Goal: Communication & Community: Answer question/provide support

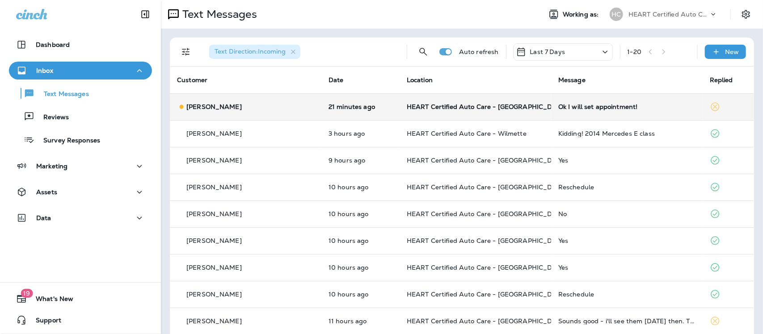
click at [568, 107] on div "Ok I will set appointment!" at bounding box center [626, 106] width 137 height 7
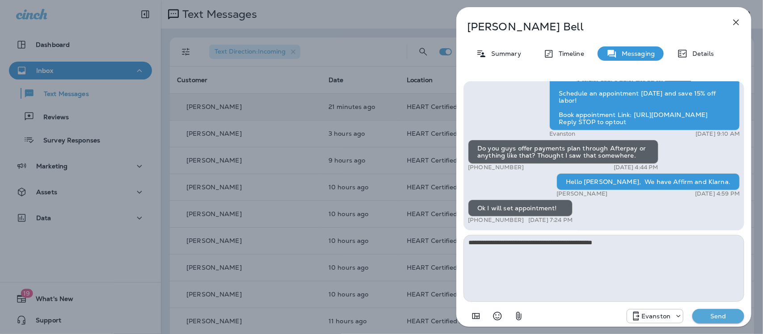
type textarea "**********"
click at [714, 309] on button "Send" at bounding box center [718, 316] width 52 height 14
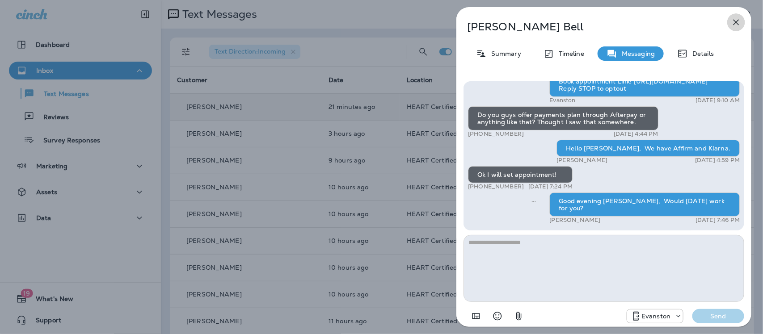
click at [738, 13] on button "button" at bounding box center [736, 22] width 18 height 18
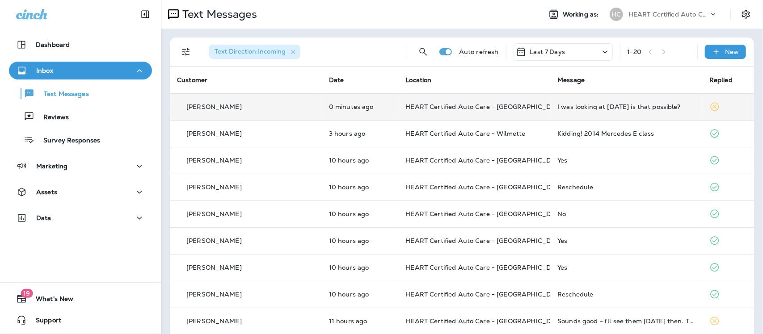
click at [585, 108] on div "I was looking at [DATE] is that possible?" at bounding box center [626, 106] width 138 height 7
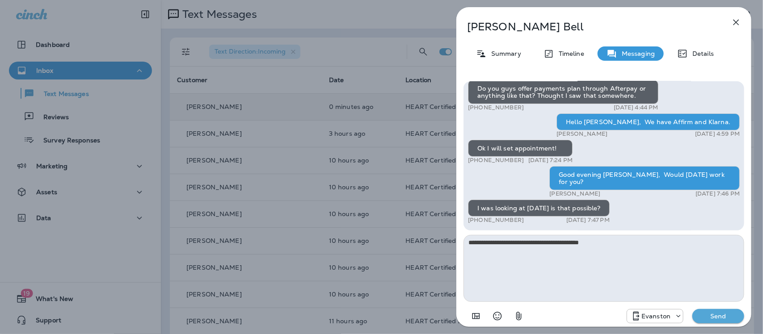
type textarea "**********"
click at [720, 316] on p "Send" at bounding box center [718, 316] width 38 height 8
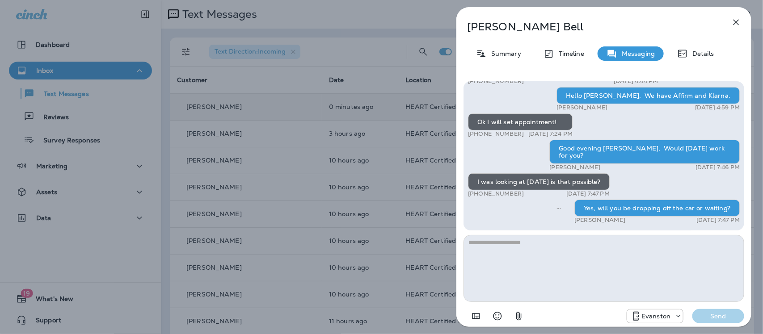
click at [731, 21] on icon "button" at bounding box center [736, 22] width 11 height 11
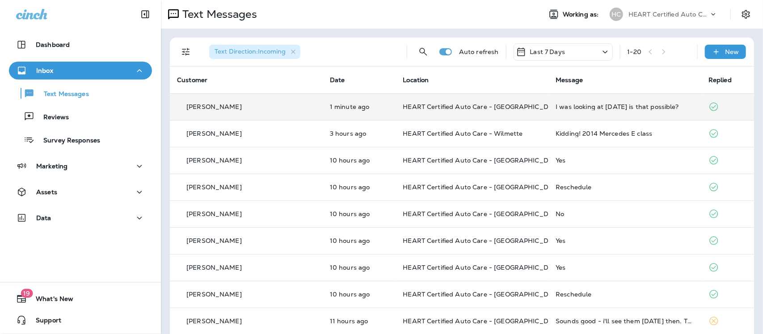
click at [642, 34] on div "Text Direction : Incoming Auto refresh Last 7 Days 1 - 20 New Customer Date Loc…" at bounding box center [462, 334] width 602 height 610
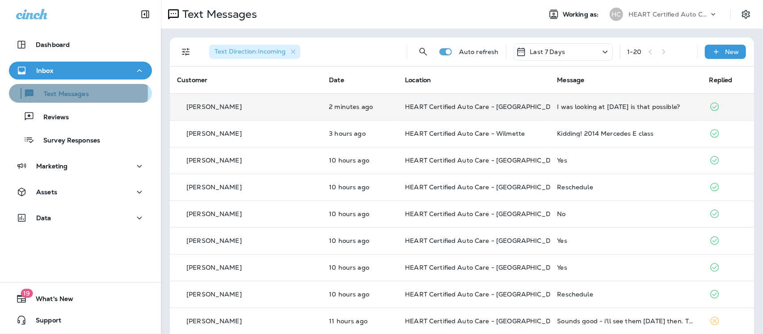
click at [73, 93] on p "Text Messages" at bounding box center [62, 94] width 54 height 8
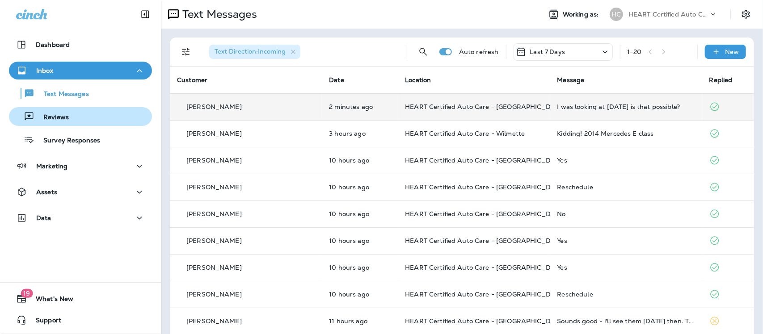
click at [57, 115] on p "Reviews" at bounding box center [51, 117] width 34 height 8
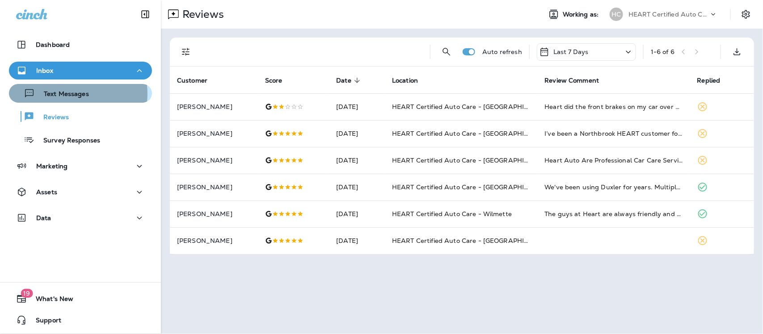
click at [68, 94] on p "Text Messages" at bounding box center [62, 94] width 54 height 8
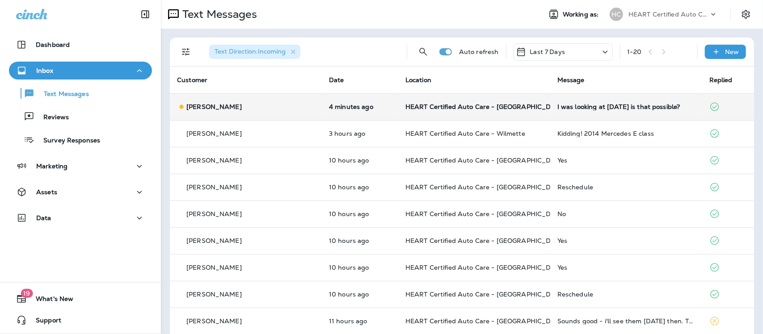
click at [571, 110] on div "I was looking at [DATE] is that possible?" at bounding box center [626, 106] width 138 height 7
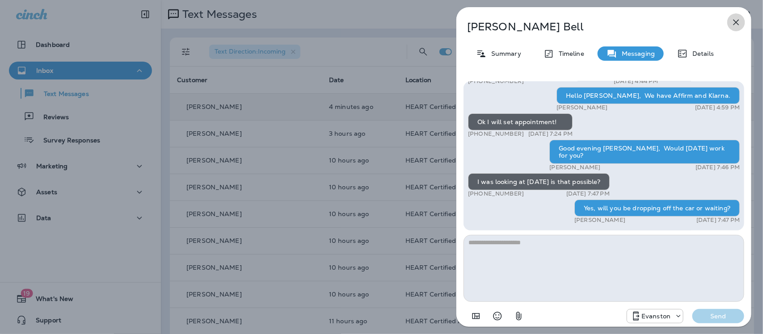
click at [734, 23] on icon "button" at bounding box center [736, 22] width 11 height 11
